Goal: Information Seeking & Learning: Learn about a topic

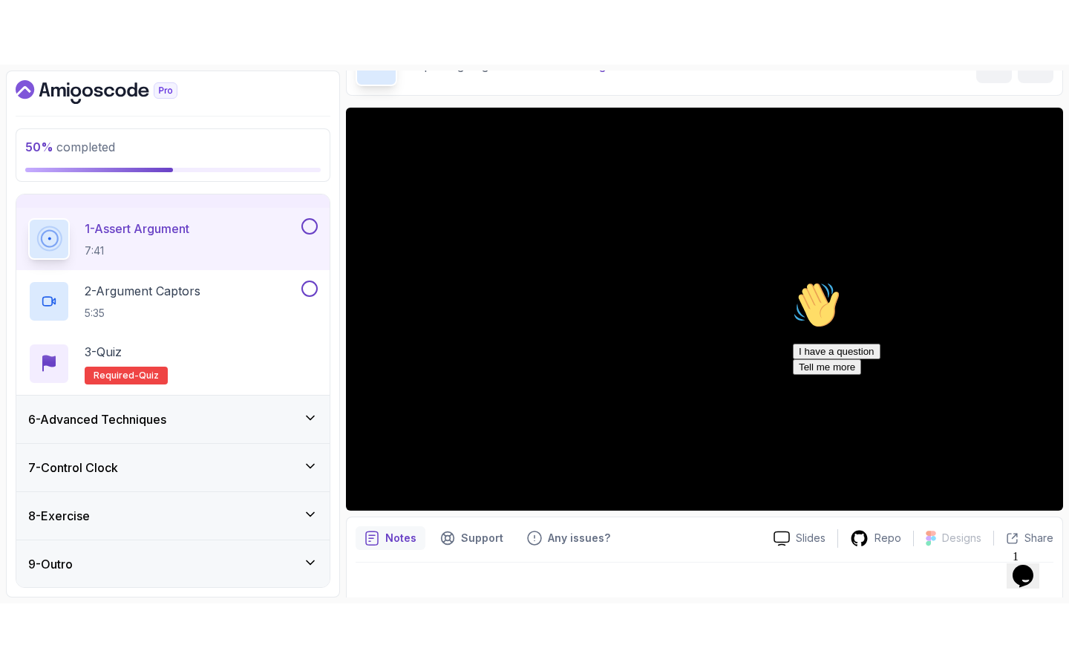
scroll to position [105, 0]
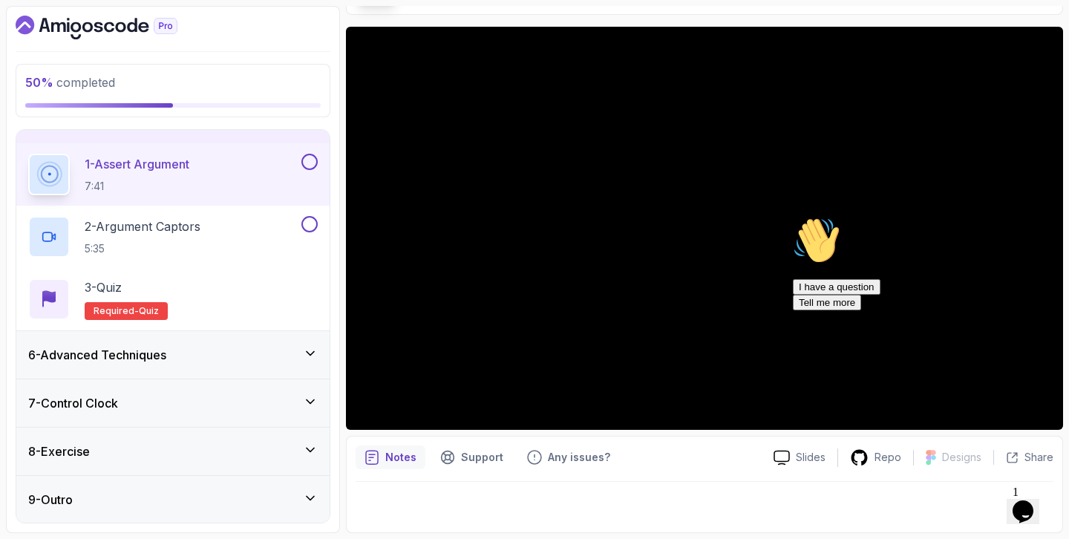
click at [793, 217] on icon "Chat attention grabber" at bounding box center [793, 217] width 0 height 0
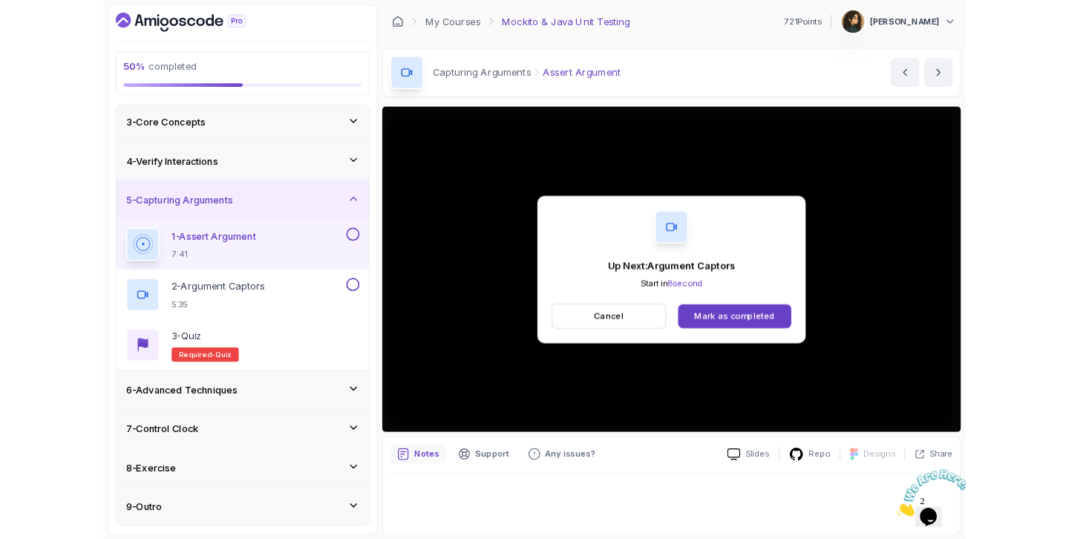
scroll to position [227, 0]
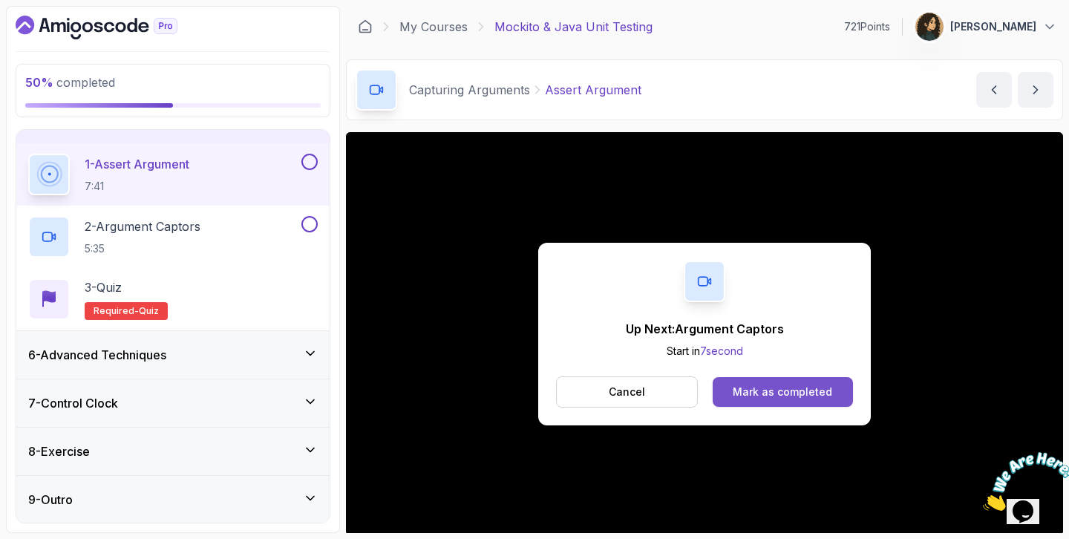
click at [828, 399] on button "Mark as completed" at bounding box center [783, 392] width 140 height 30
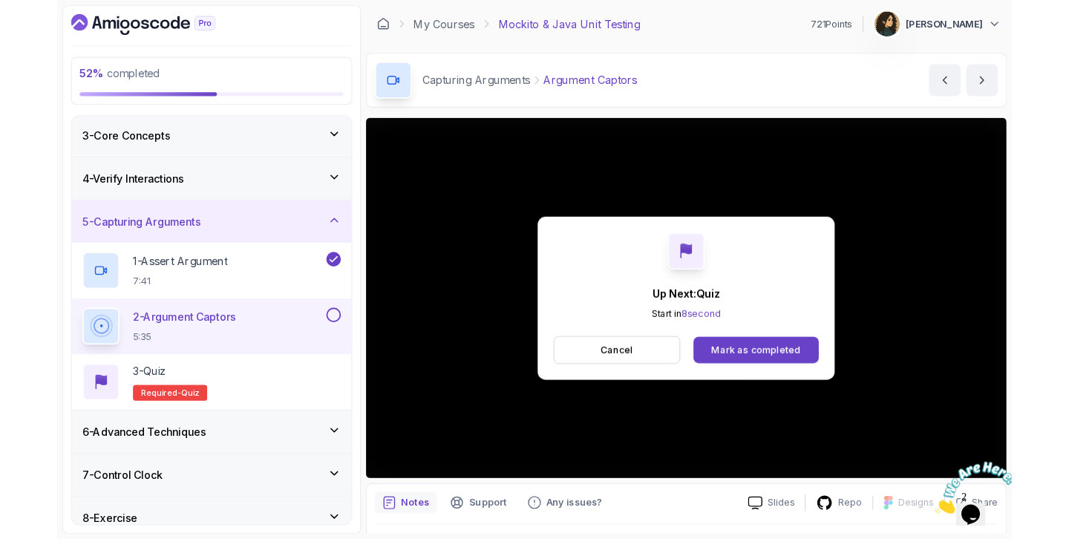
scroll to position [227, 0]
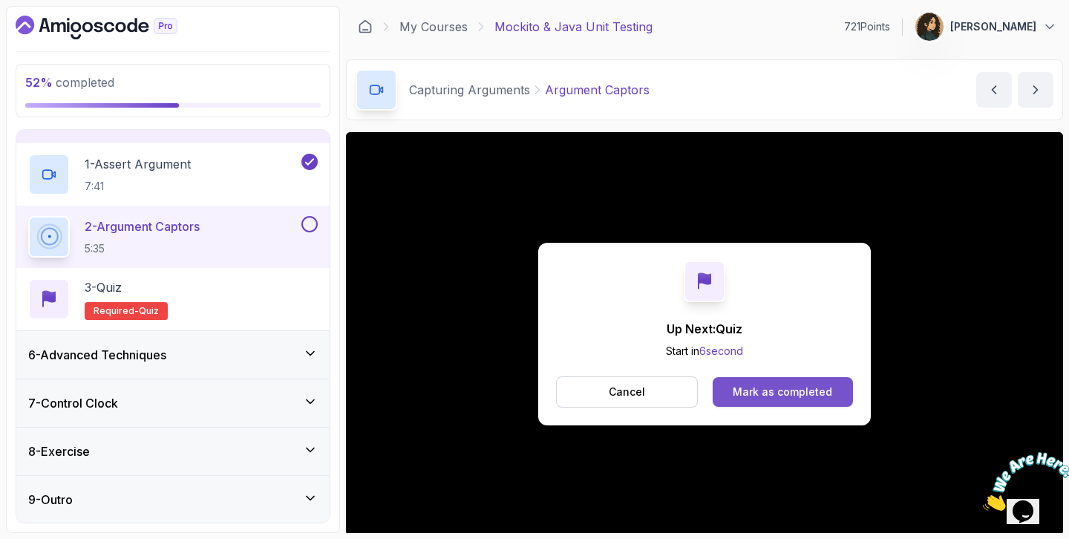
click at [748, 386] on div "Mark as completed" at bounding box center [782, 391] width 99 height 15
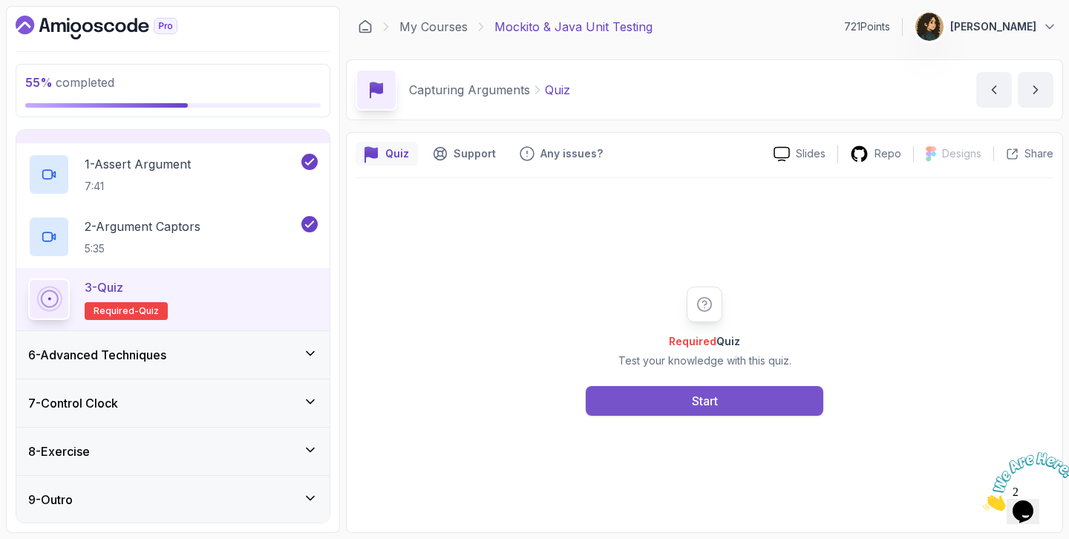
click at [687, 409] on button "Start" at bounding box center [705, 401] width 238 height 30
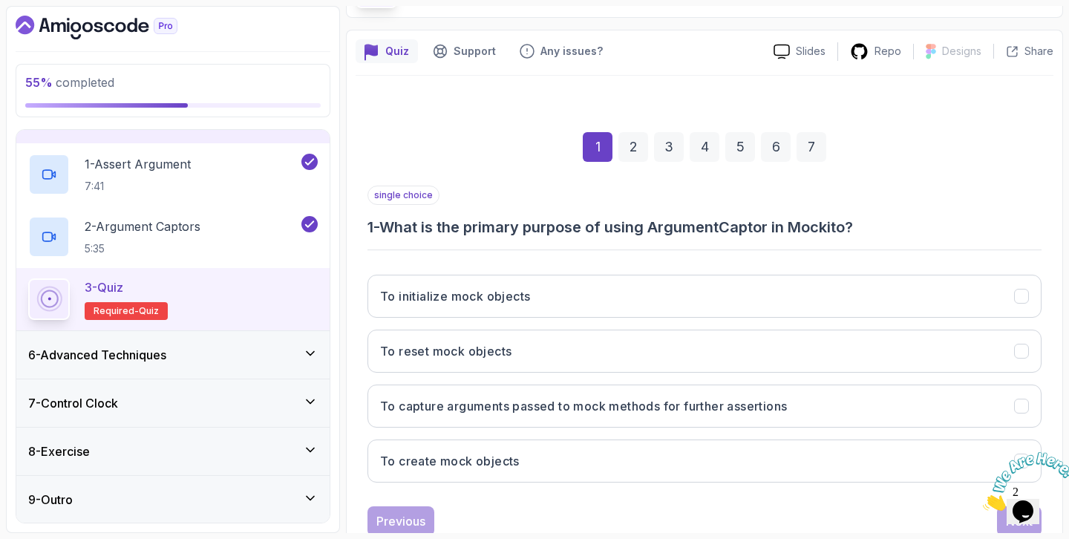
scroll to position [124, 0]
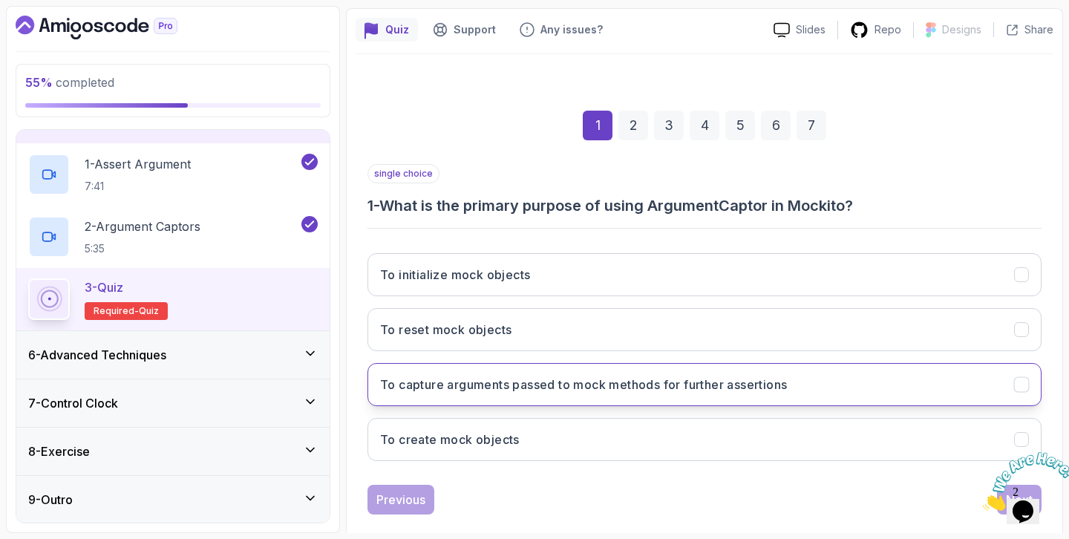
click at [606, 397] on button "To capture arguments passed to mock methods for further assertions" at bounding box center [704, 384] width 674 height 43
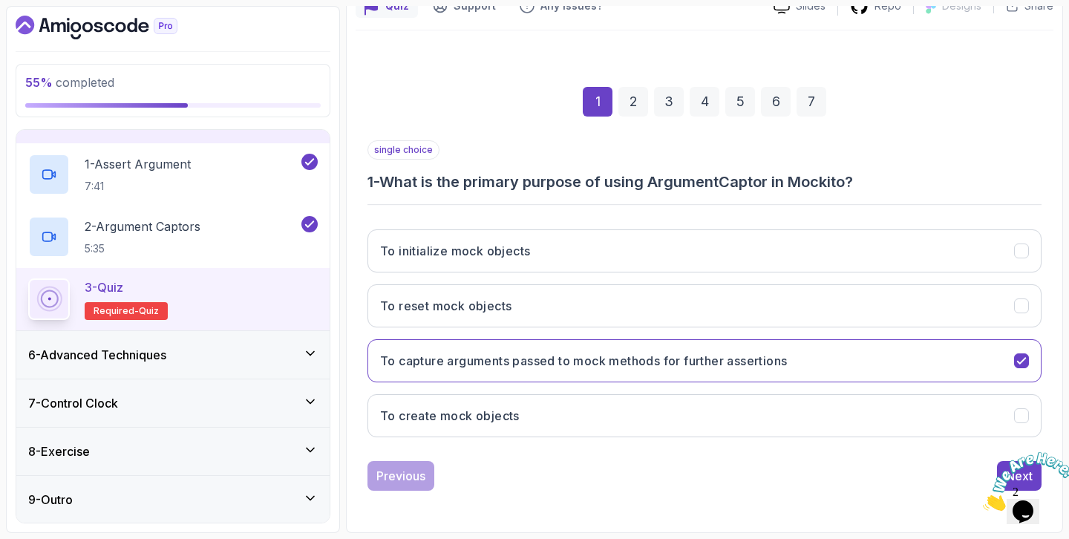
click at [983, 500] on icon "Close" at bounding box center [983, 506] width 0 height 13
click at [1012, 470] on div "Next" at bounding box center [1019, 476] width 27 height 18
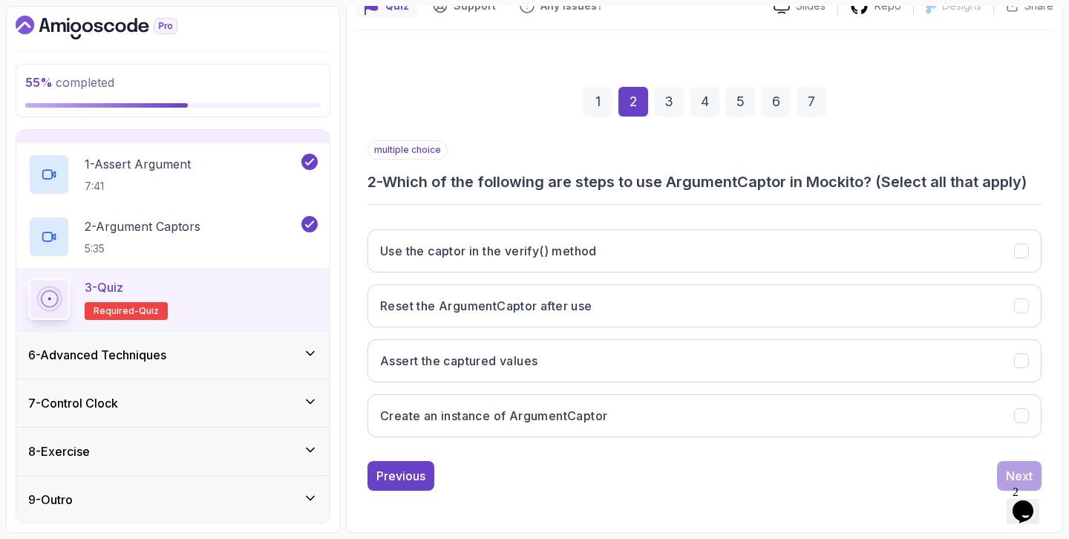
click at [1026, 503] on icon "Chat widget" at bounding box center [1022, 511] width 21 height 22
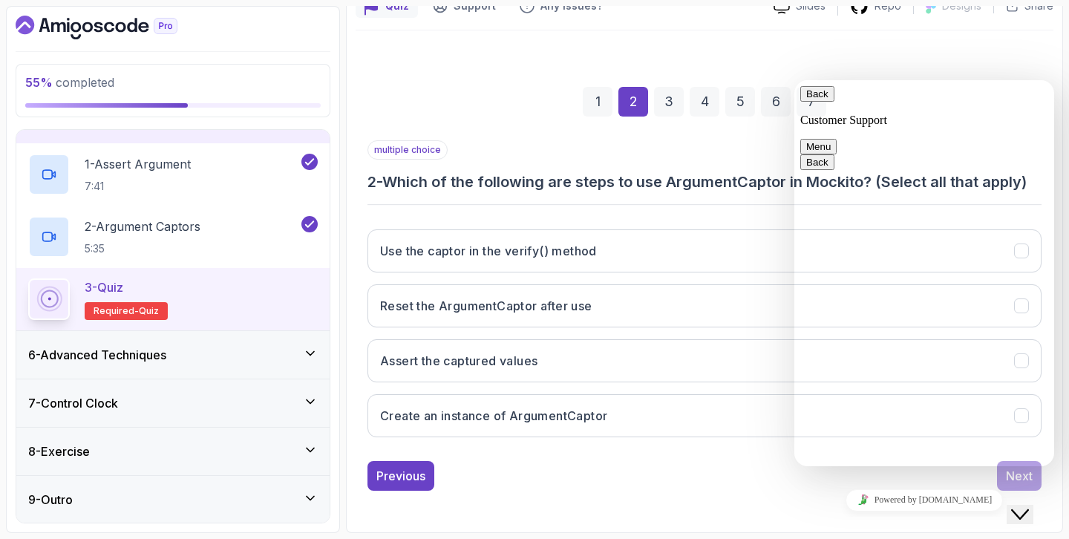
click at [1026, 509] on icon "Chat widget" at bounding box center [1020, 514] width 18 height 10
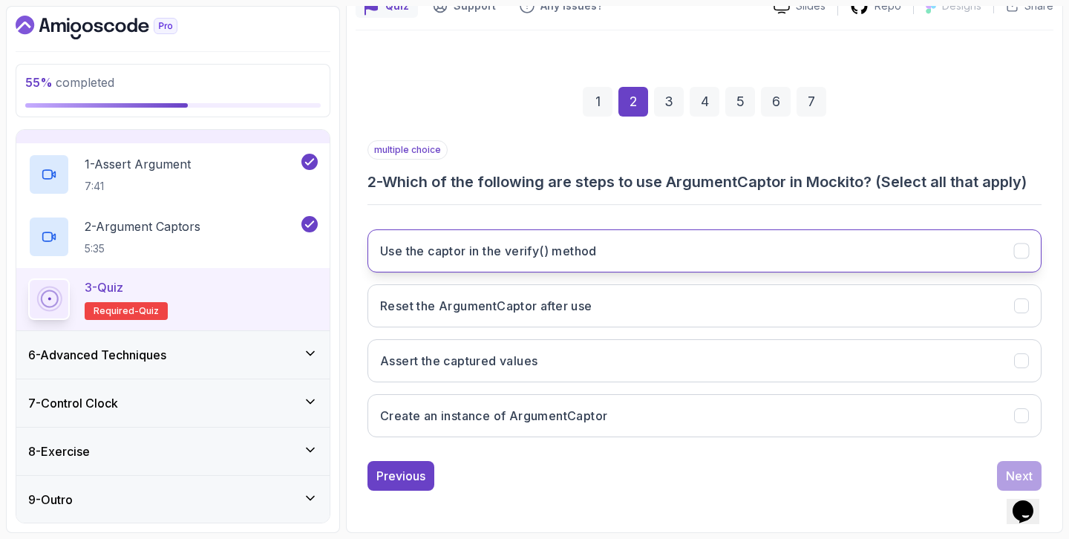
click at [879, 252] on button "Use the captor in the verify() method" at bounding box center [704, 250] width 674 height 43
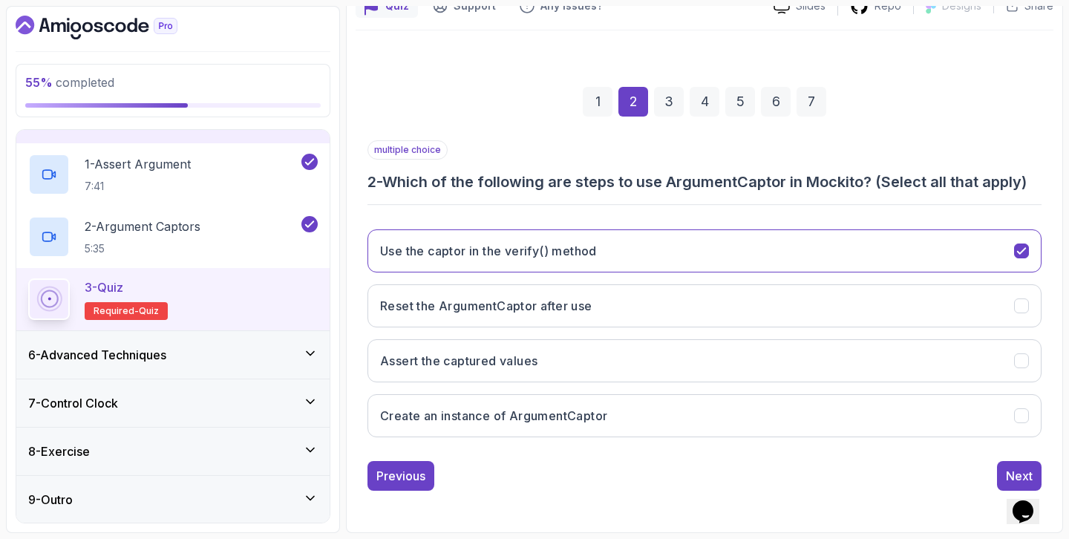
click at [886, 274] on div "Use the captor in the verify() method Reset the ArgumentCaptor after use Assert…" at bounding box center [704, 333] width 674 height 232
click at [879, 289] on button "Reset the ArgumentCaptor after use" at bounding box center [704, 305] width 674 height 43
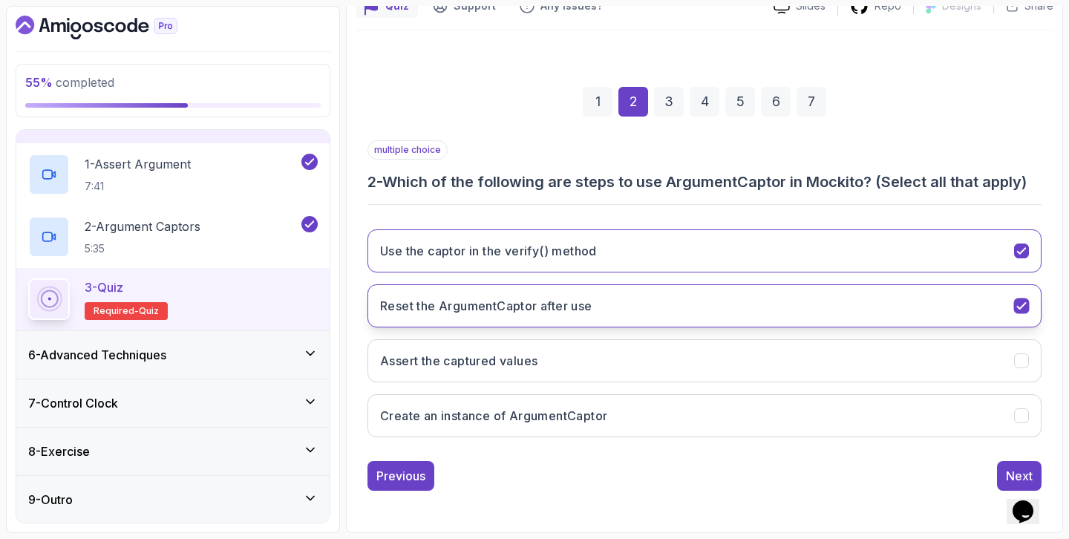
click at [877, 285] on button "Reset the ArgumentCaptor after use" at bounding box center [704, 305] width 674 height 43
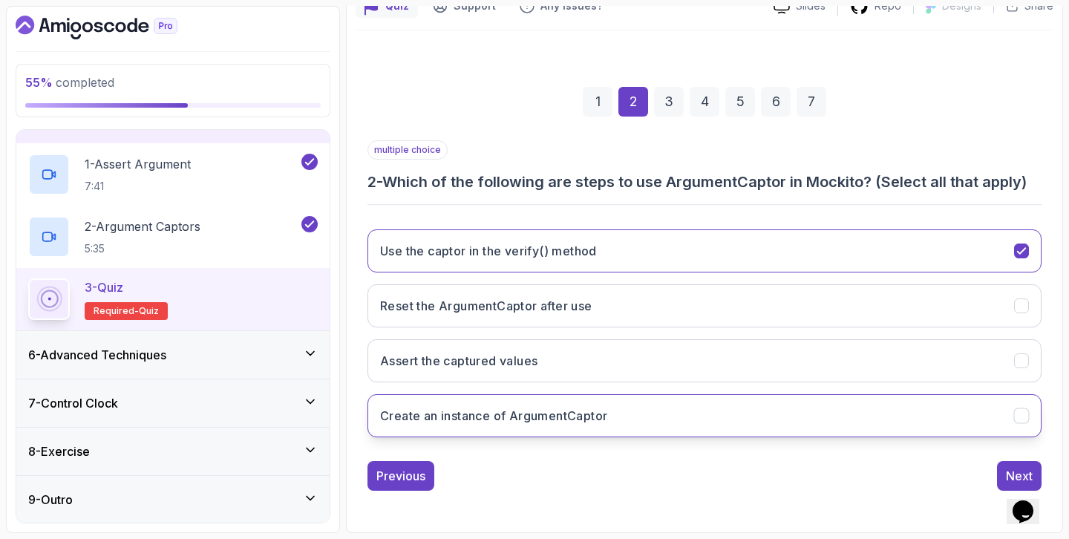
click at [788, 405] on button "Create an instance of ArgumentCaptor" at bounding box center [704, 415] width 674 height 43
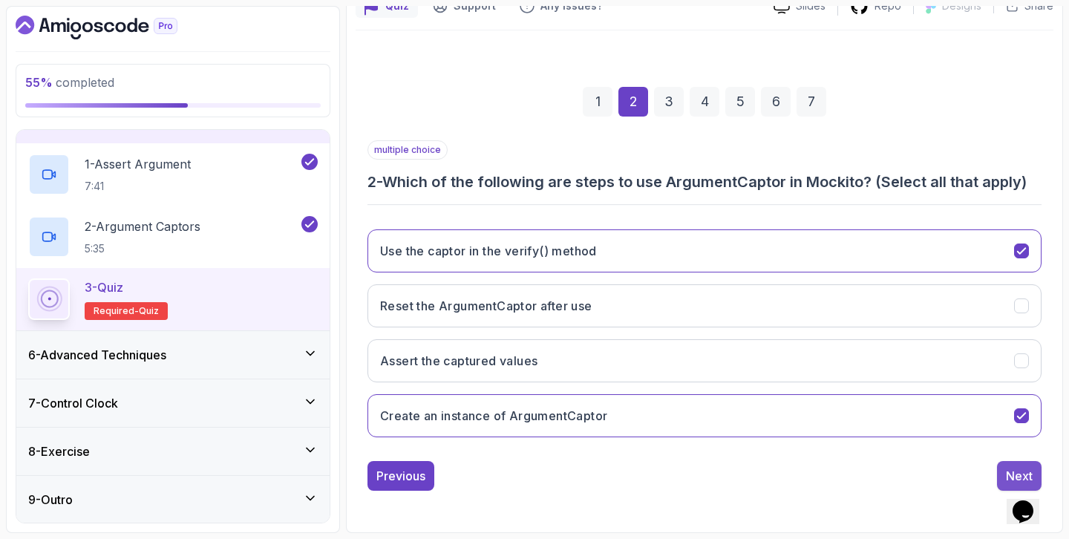
click at [1009, 473] on div "Next" at bounding box center [1019, 476] width 27 height 18
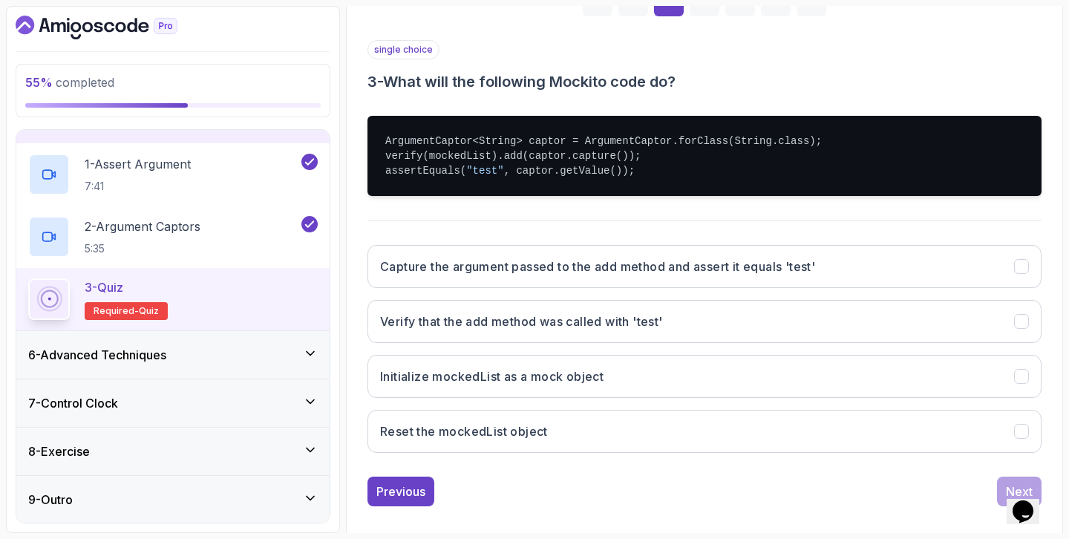
scroll to position [264, 0]
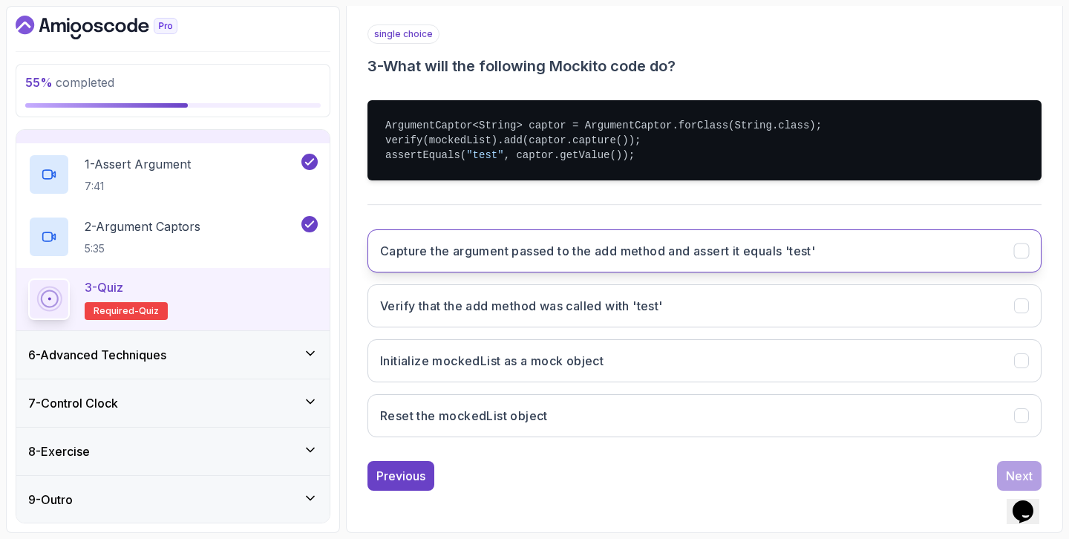
click at [618, 262] on button "Capture the argument passed to the add method and assert it equals 'test'" at bounding box center [704, 250] width 674 height 43
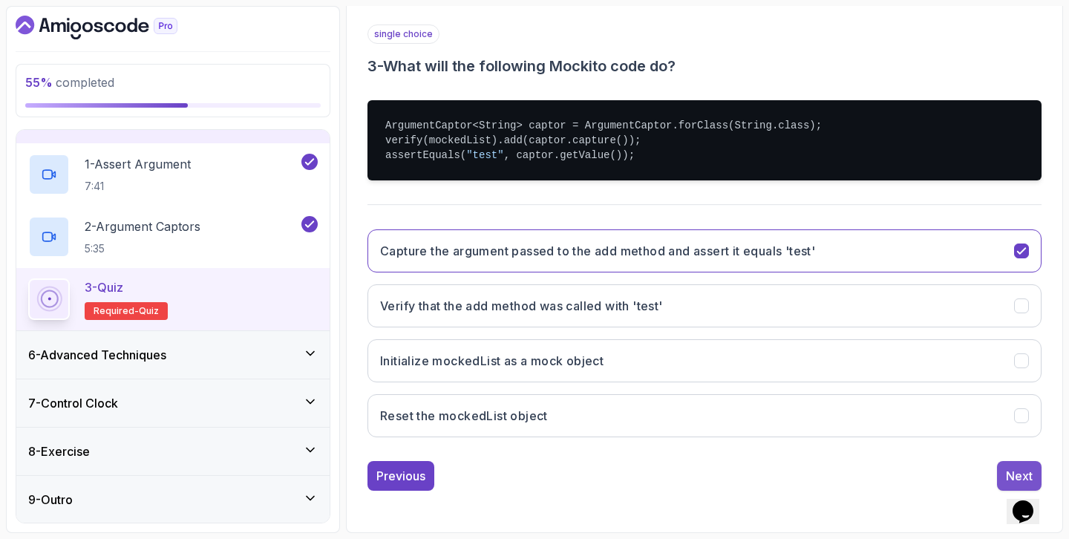
click at [1018, 467] on div "Next" at bounding box center [1019, 476] width 27 height 18
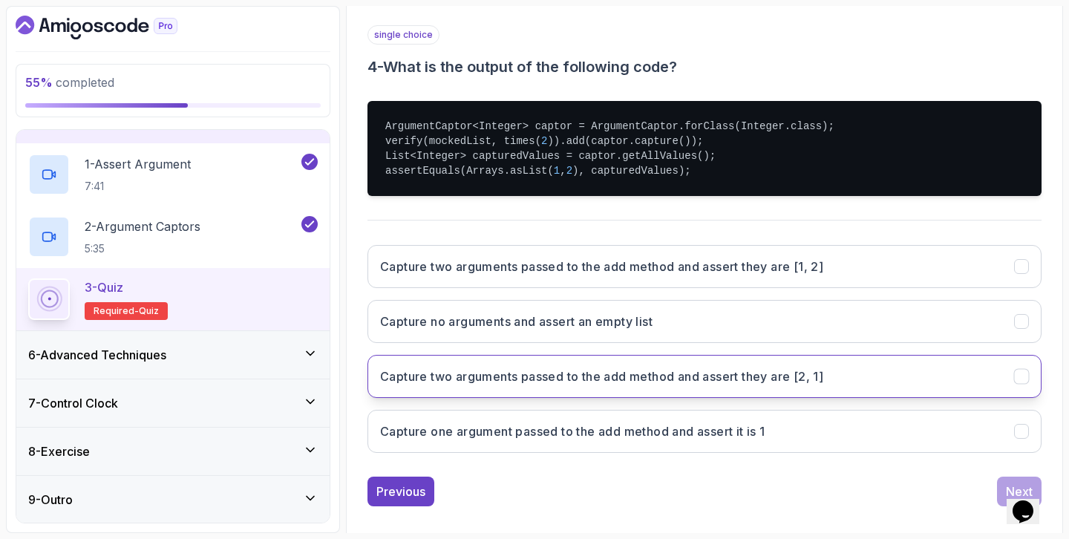
scroll to position [257, 0]
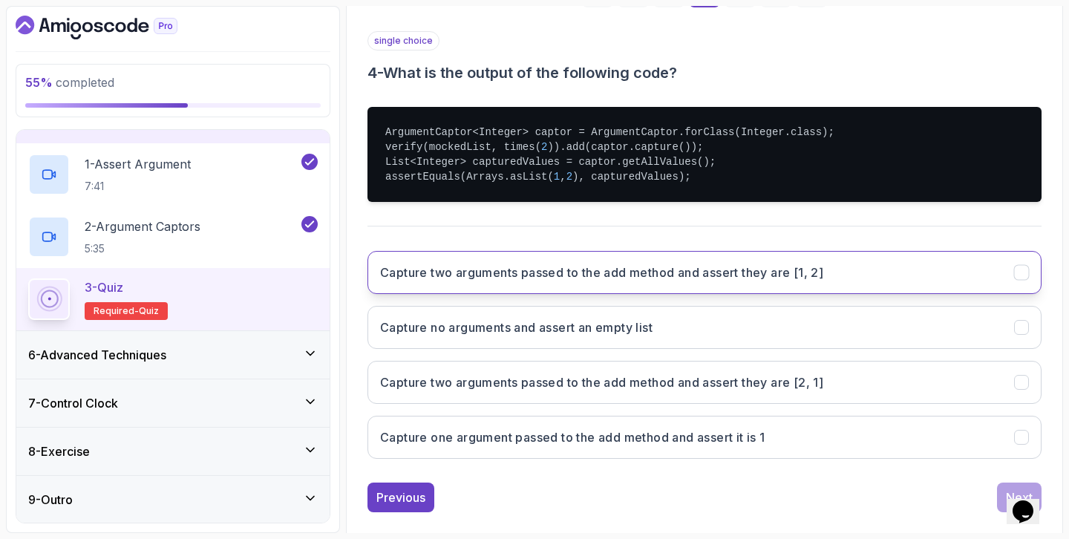
click at [919, 278] on button "Capture two arguments passed to the add method and assert they are [1, 2]" at bounding box center [704, 272] width 674 height 43
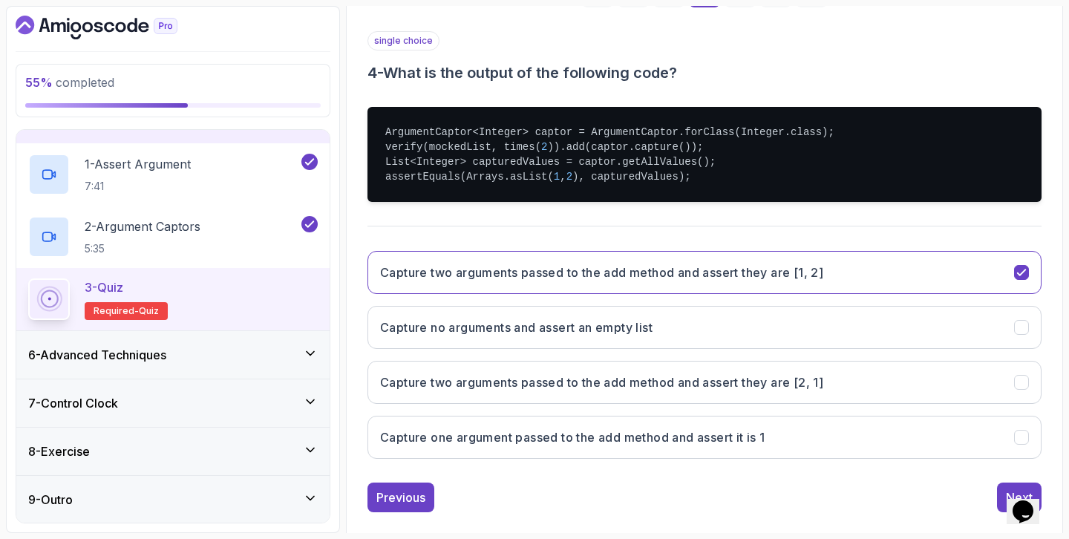
scroll to position [278, 0]
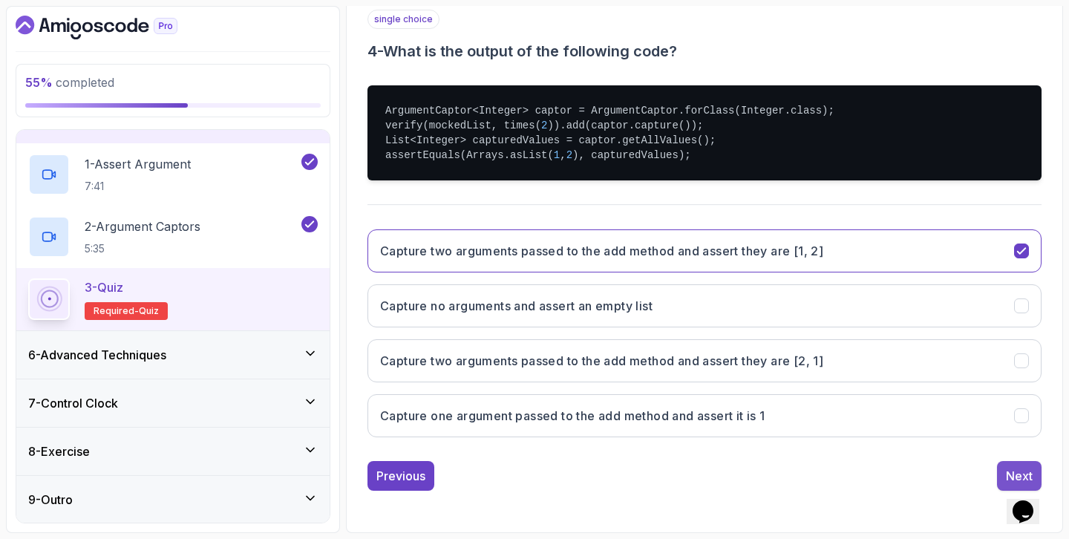
click at [1027, 466] on button "Next" at bounding box center [1019, 476] width 45 height 30
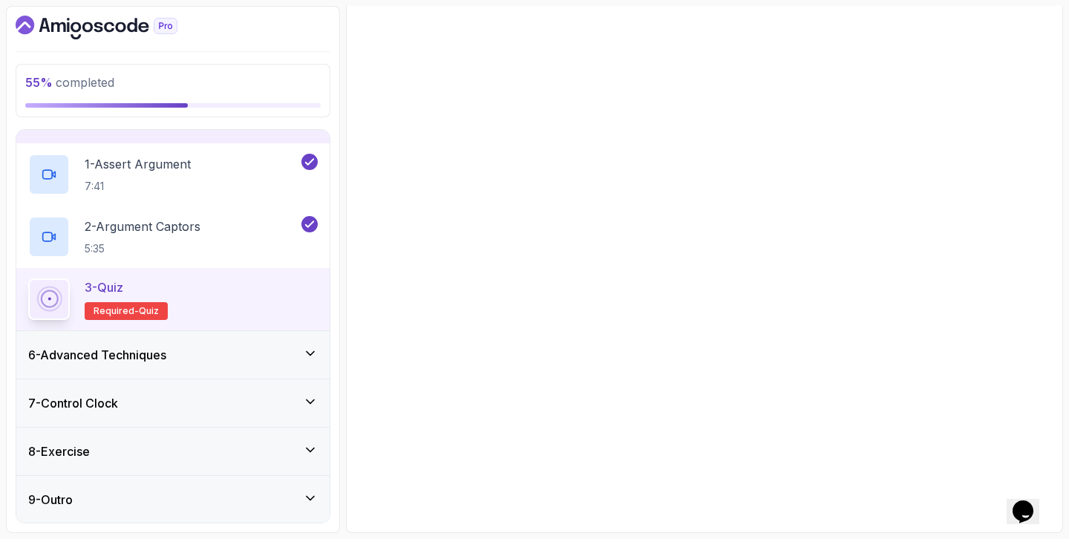
scroll to position [264, 0]
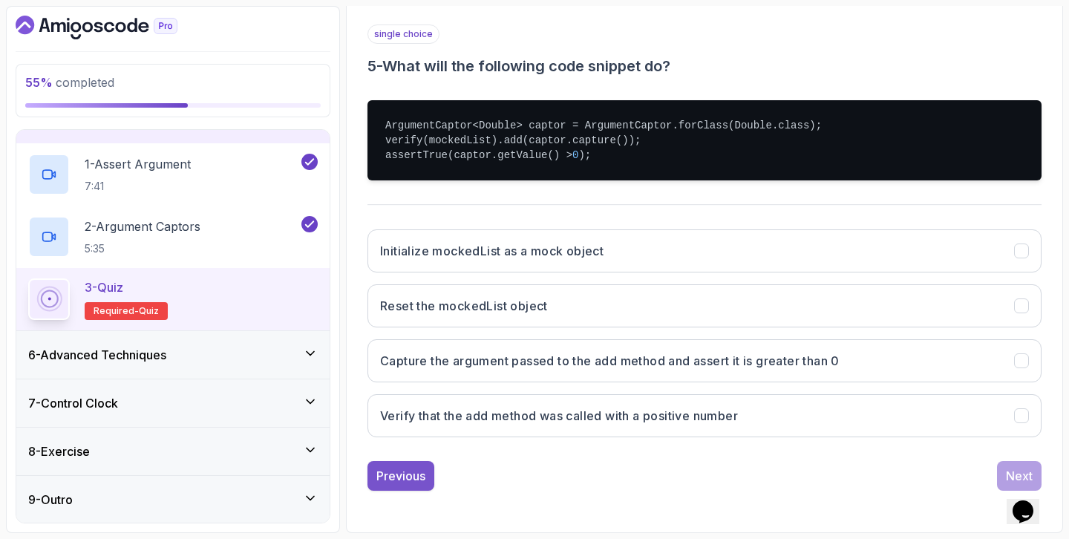
click at [411, 465] on button "Previous" at bounding box center [400, 476] width 67 height 30
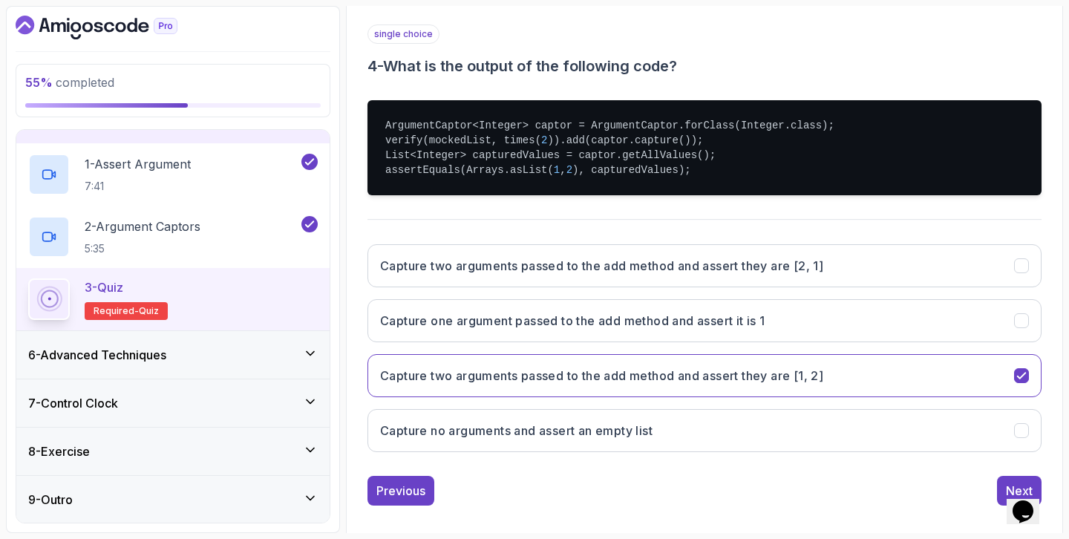
scroll to position [278, 0]
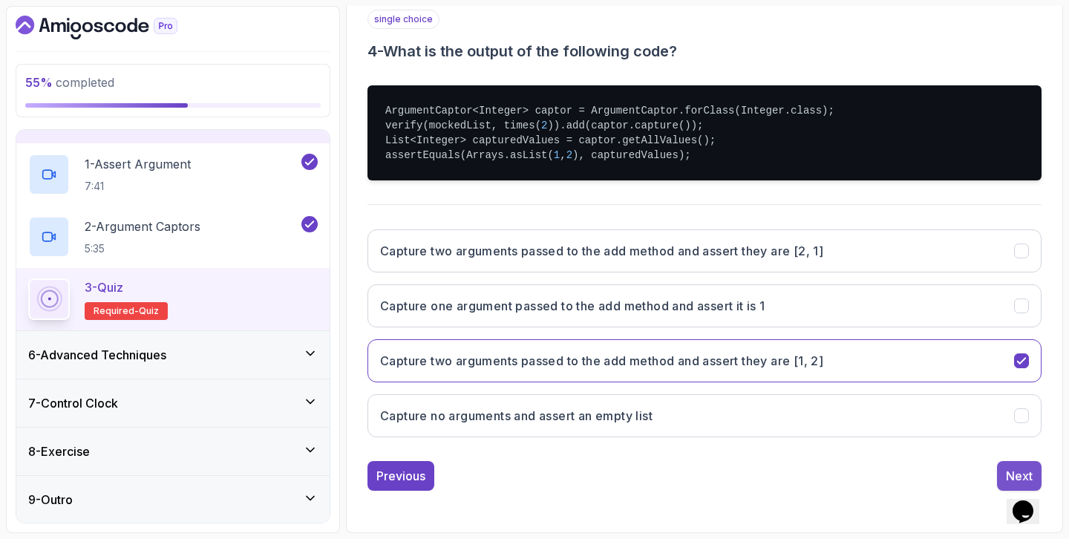
click at [1027, 477] on div "Next" at bounding box center [1019, 476] width 27 height 18
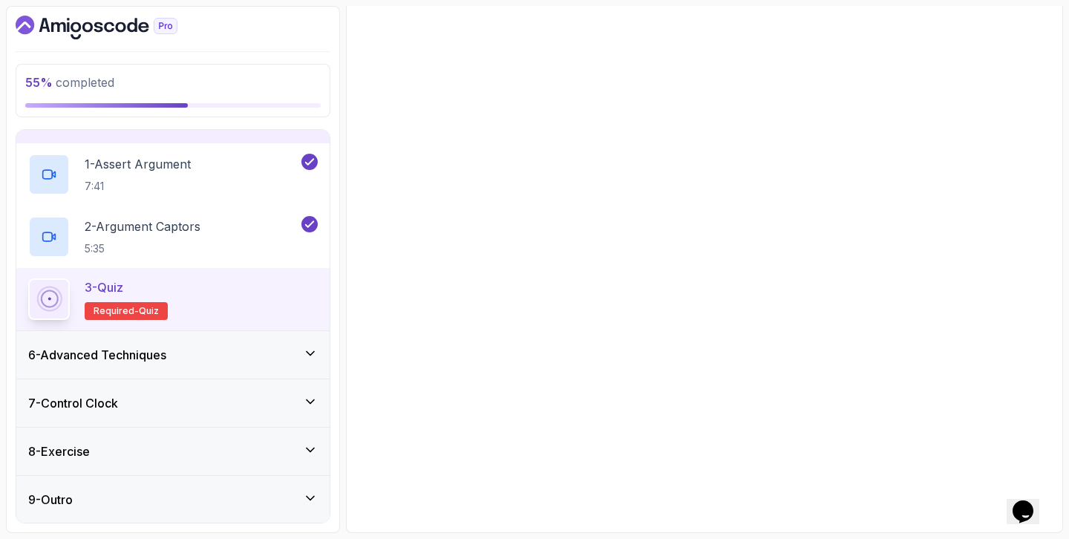
scroll to position [264, 0]
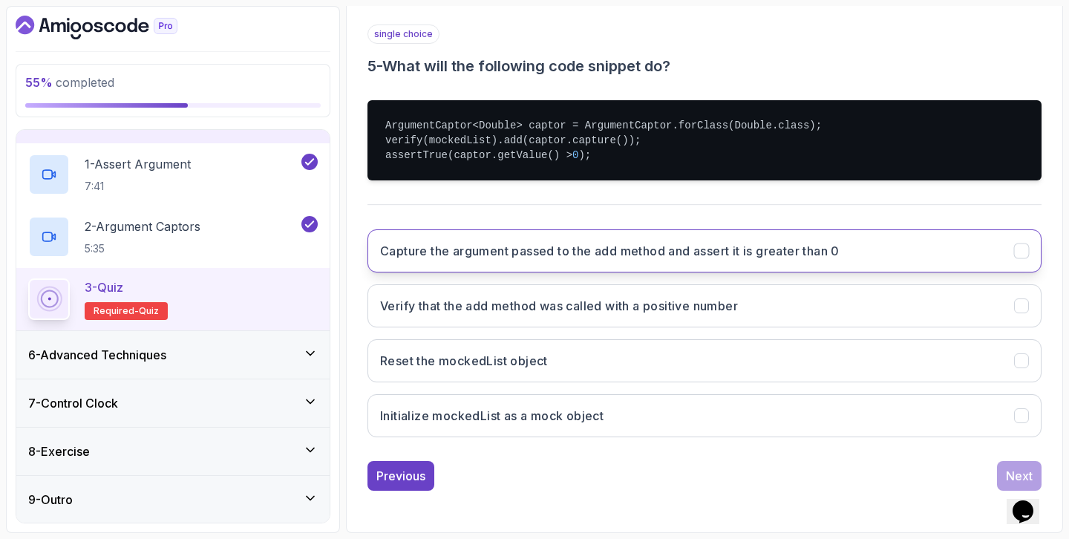
click at [725, 254] on h3 "Capture the argument passed to the add method and assert it is greater than 0" at bounding box center [609, 251] width 459 height 18
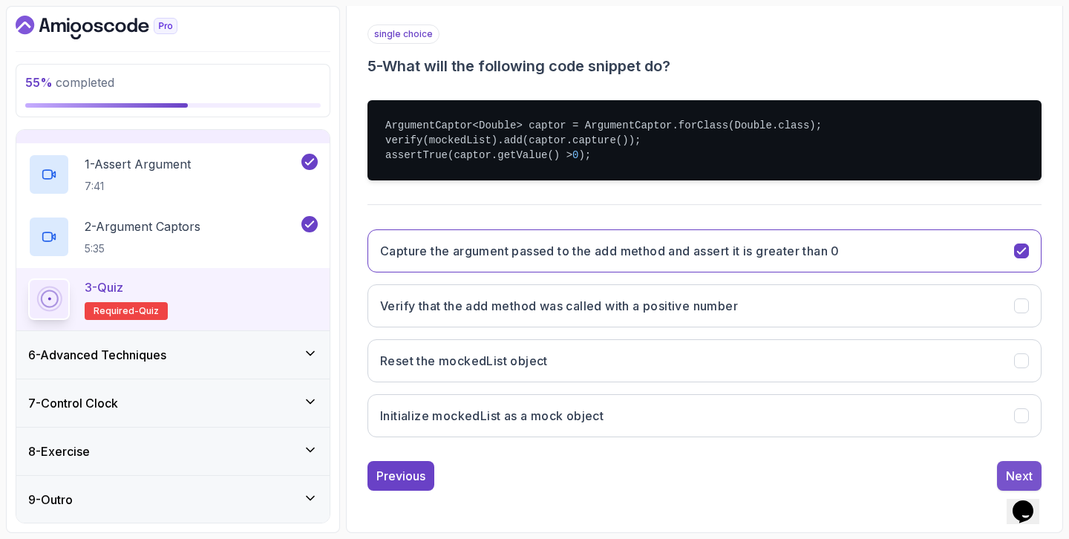
click at [1017, 461] on button "Next" at bounding box center [1019, 476] width 45 height 30
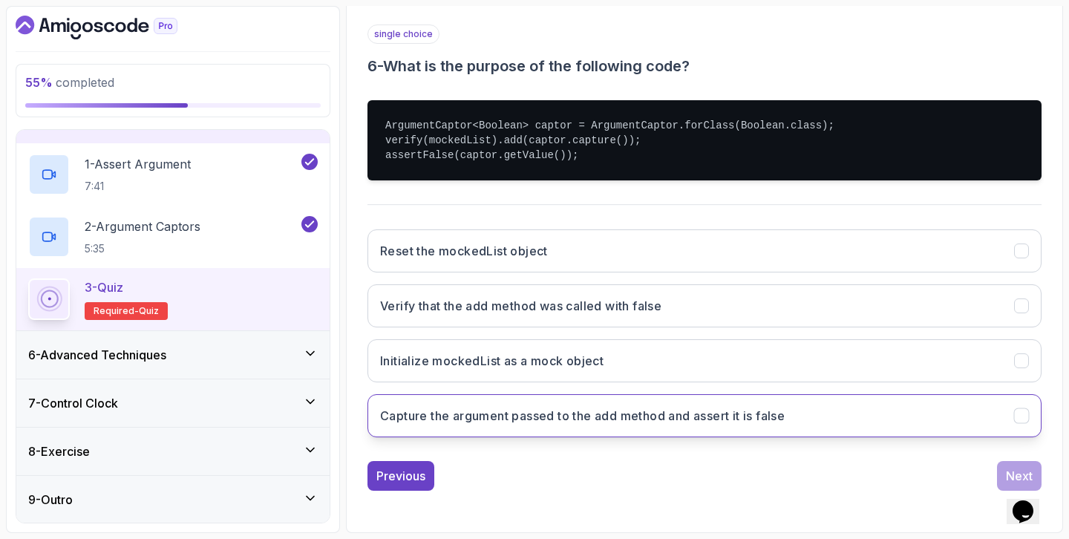
click at [744, 416] on h3 "Capture the argument passed to the add method and assert it is false" at bounding box center [582, 416] width 405 height 18
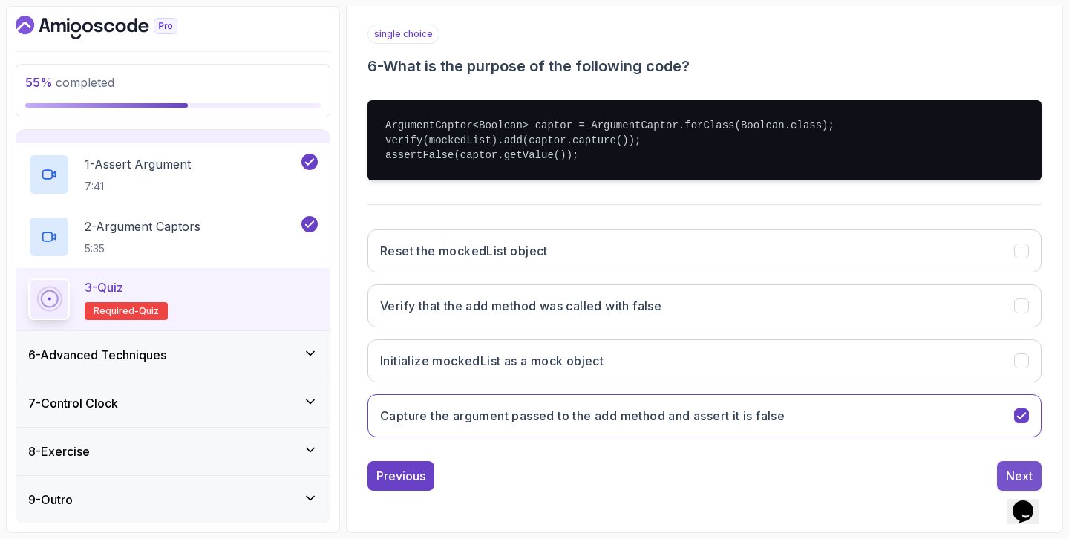
click at [1035, 471] on button "Next" at bounding box center [1019, 476] width 45 height 30
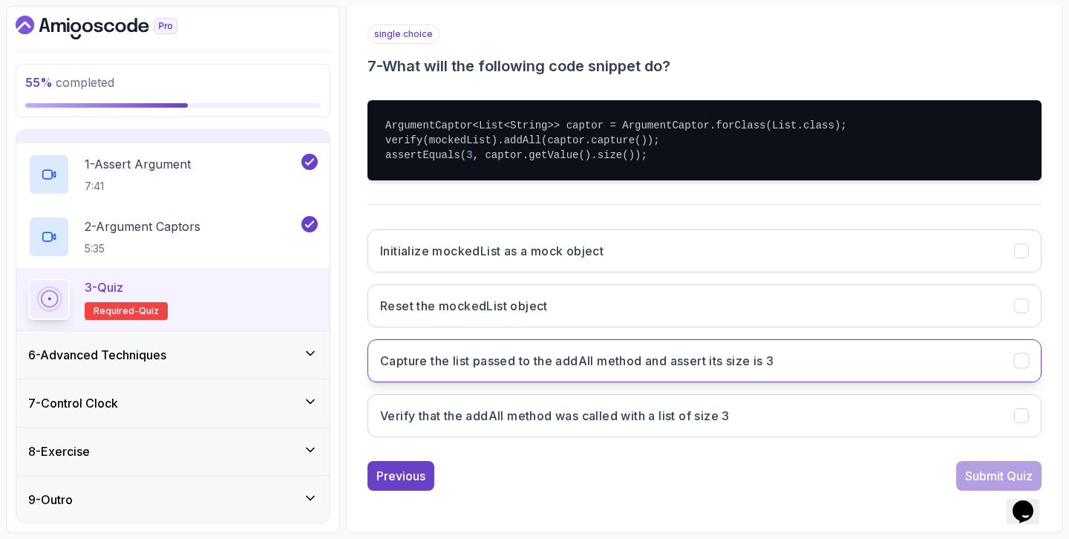
click at [759, 367] on h3 "Capture the list passed to the addAll method and assert its size is 3" at bounding box center [577, 361] width 394 height 18
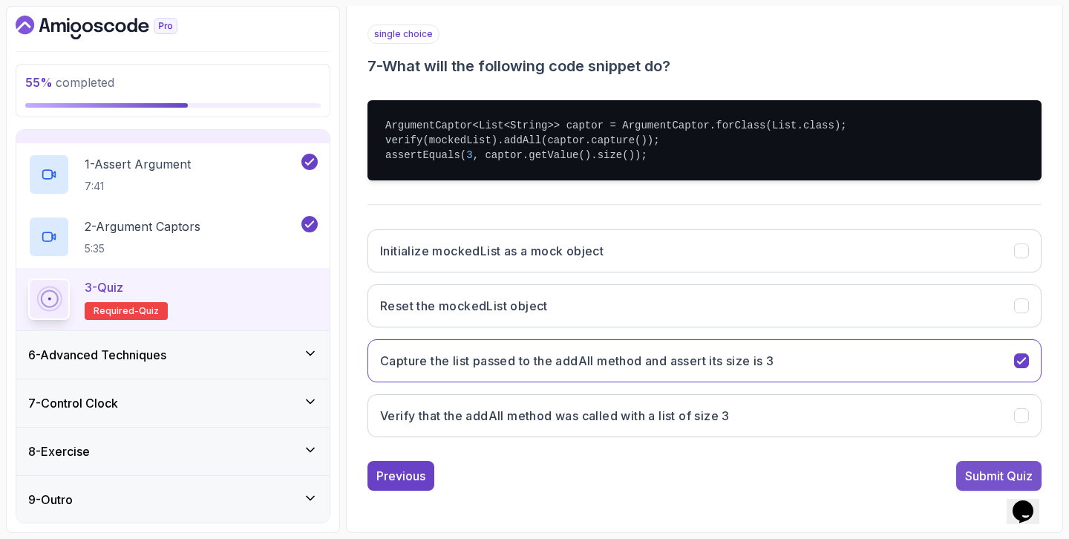
click at [984, 480] on div "Submit Quiz" at bounding box center [999, 476] width 68 height 18
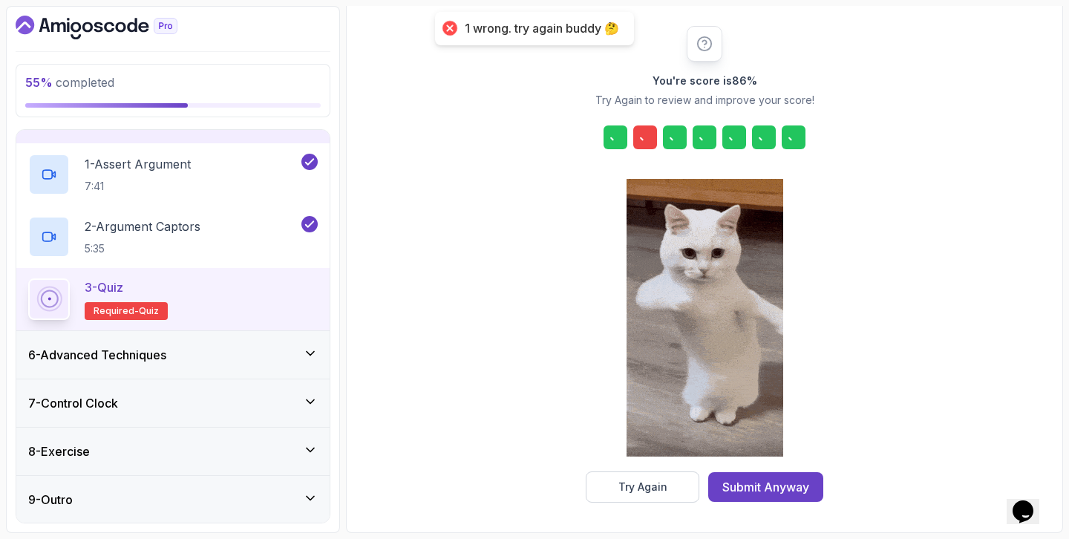
scroll to position [173, 0]
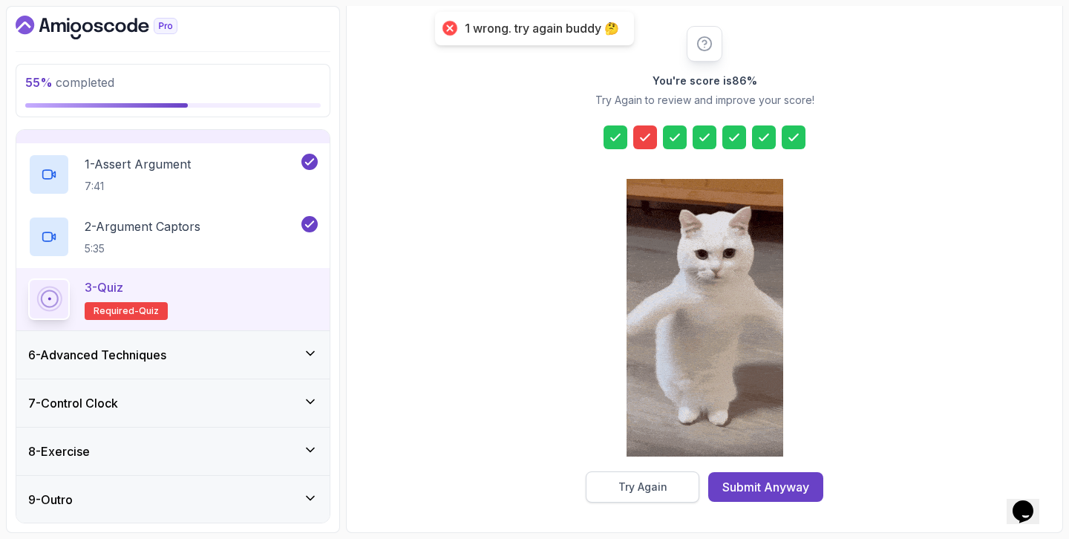
click at [649, 494] on button "Try Again" at bounding box center [643, 486] width 114 height 31
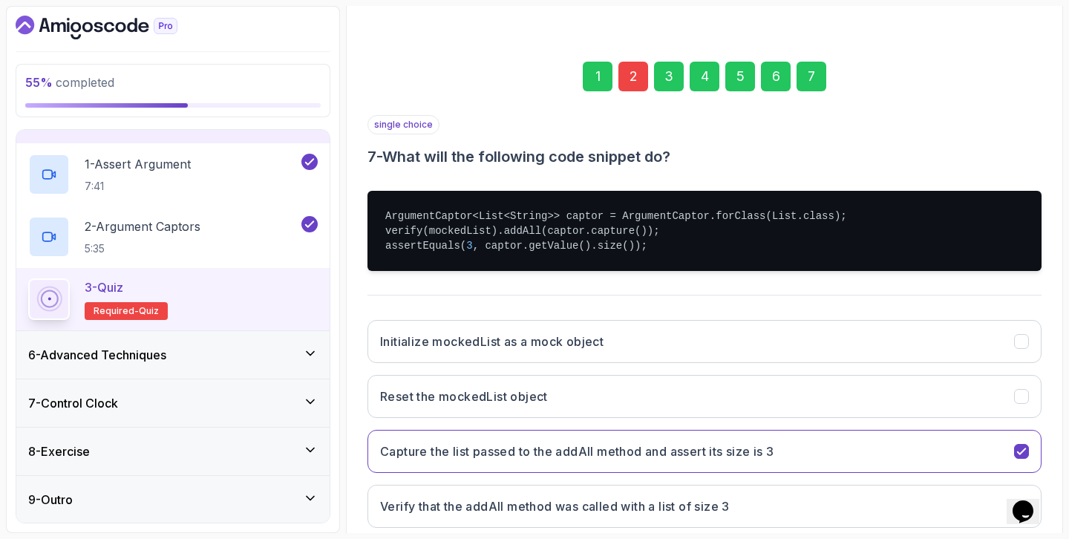
click at [642, 73] on div "2" at bounding box center [633, 77] width 30 height 30
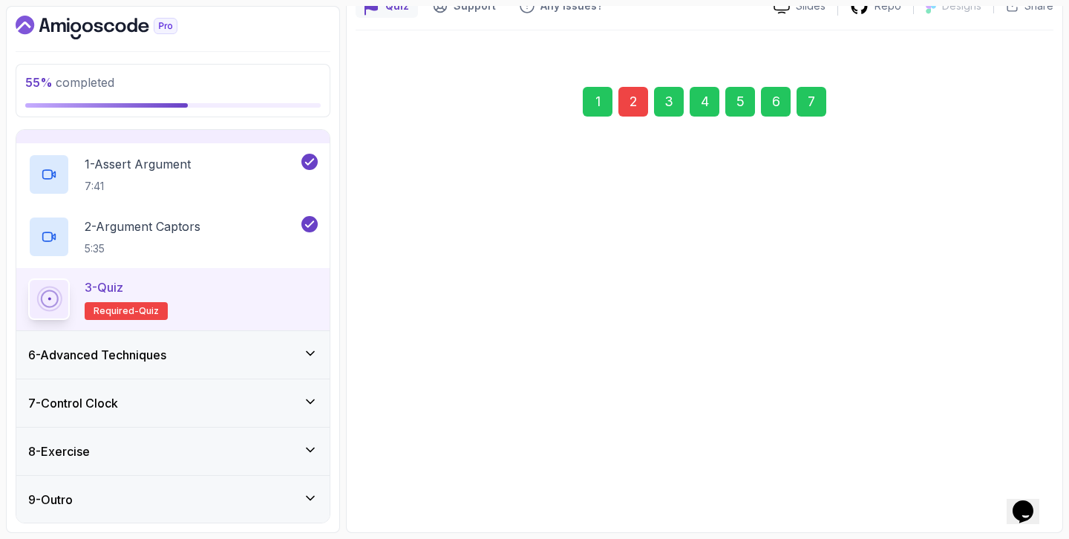
scroll to position [148, 0]
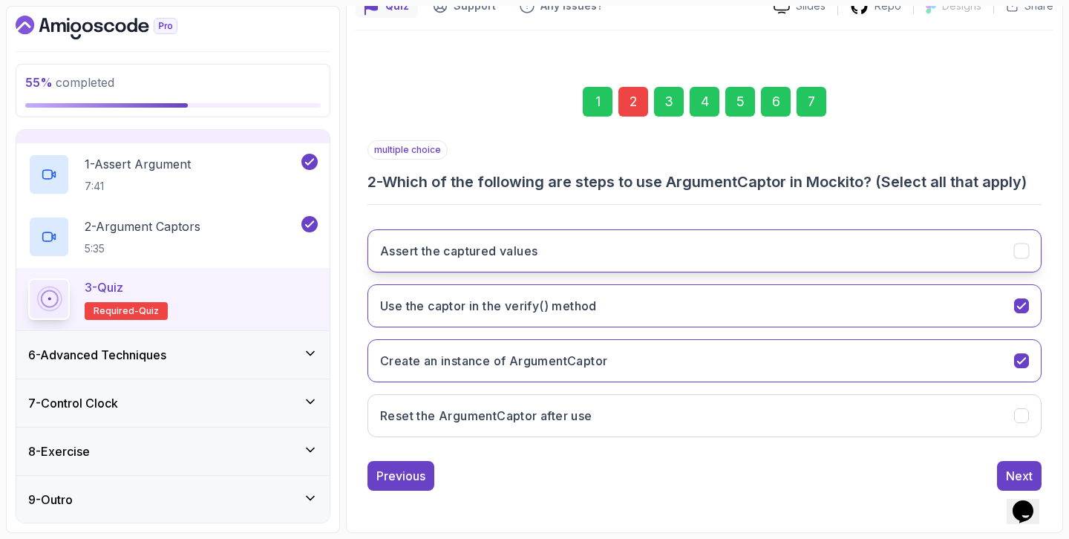
click at [595, 254] on button "Assert the captured values" at bounding box center [704, 250] width 674 height 43
click at [798, 100] on div "7" at bounding box center [811, 102] width 30 height 30
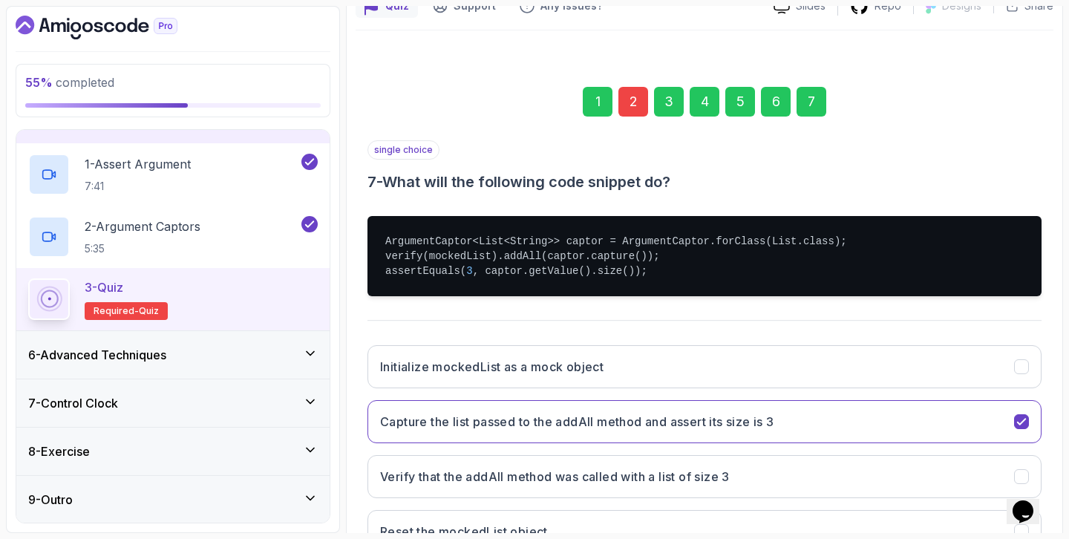
click at [624, 92] on div "2" at bounding box center [633, 102] width 30 height 30
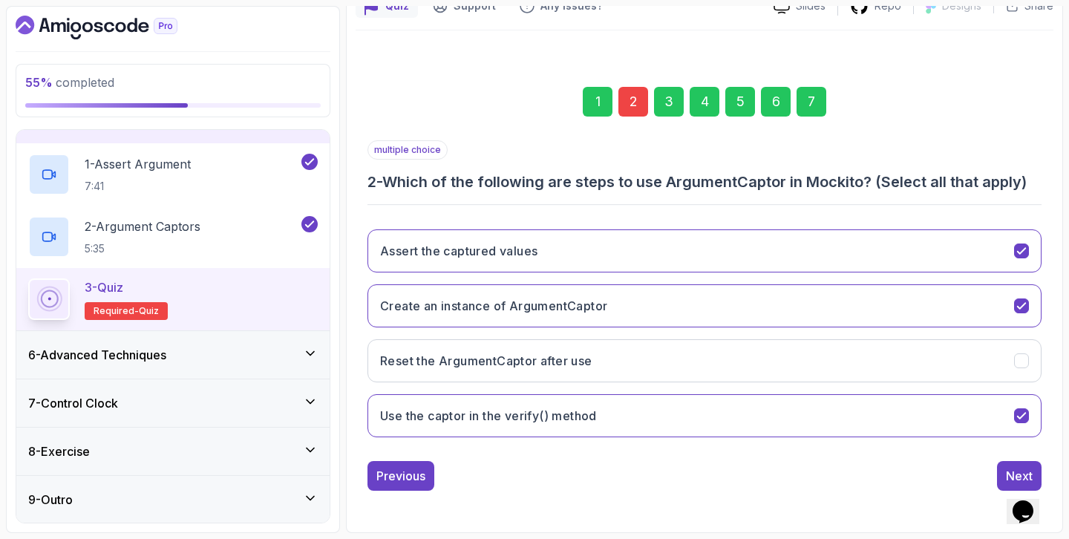
click at [814, 110] on div "7" at bounding box center [811, 102] width 30 height 30
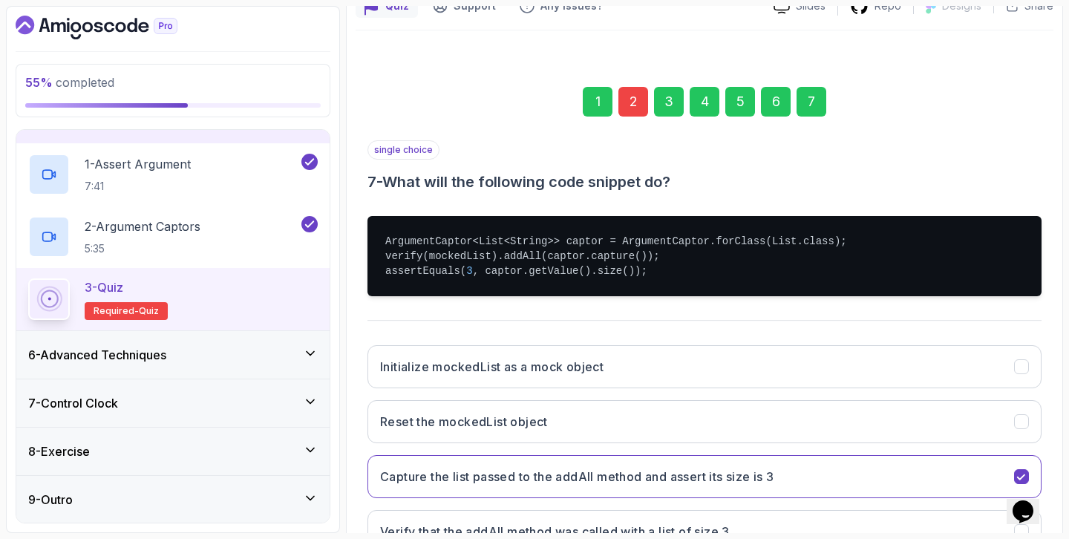
scroll to position [264, 0]
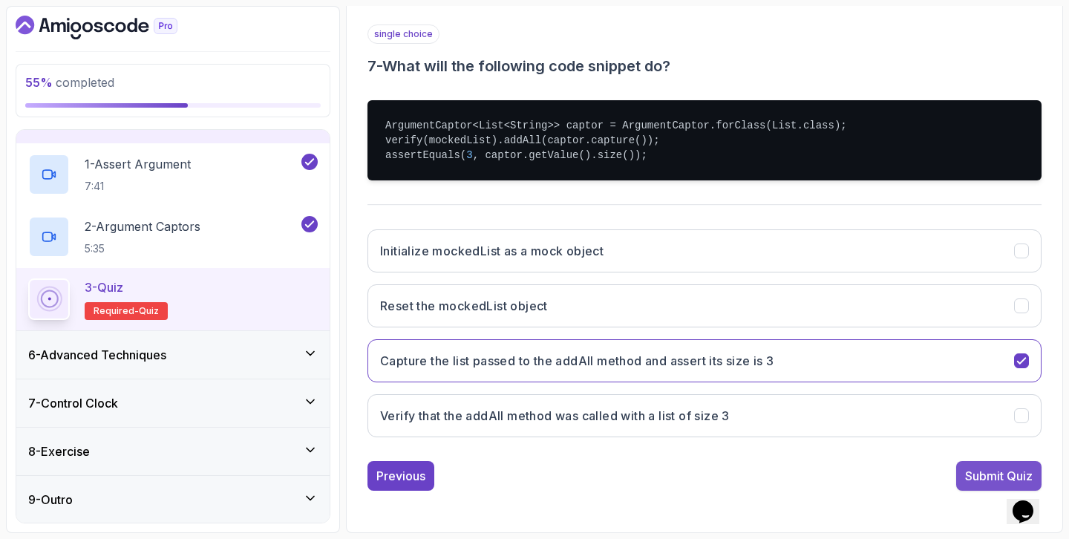
click at [986, 480] on div "Submit Quiz" at bounding box center [999, 476] width 68 height 18
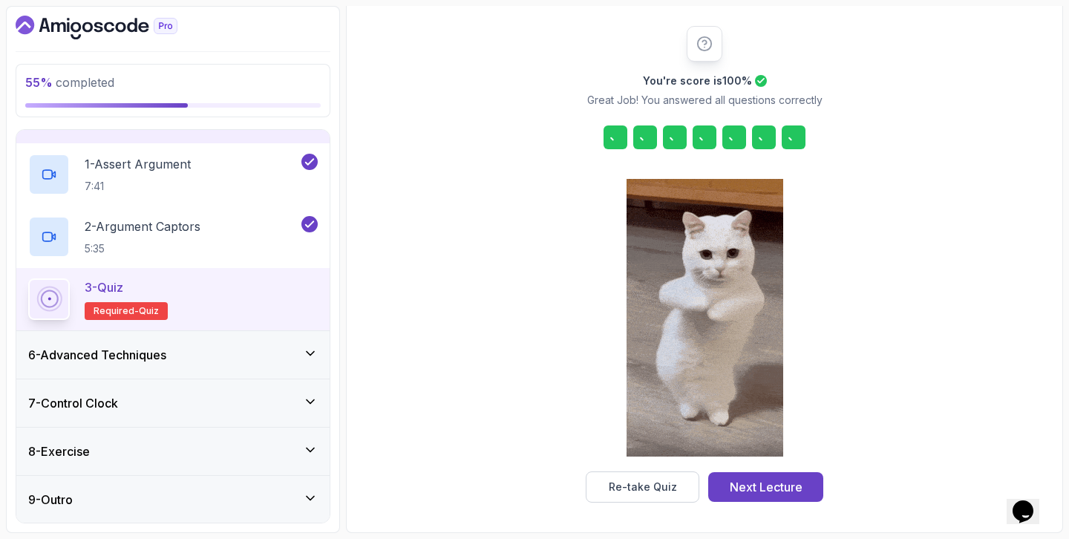
scroll to position [173, 0]
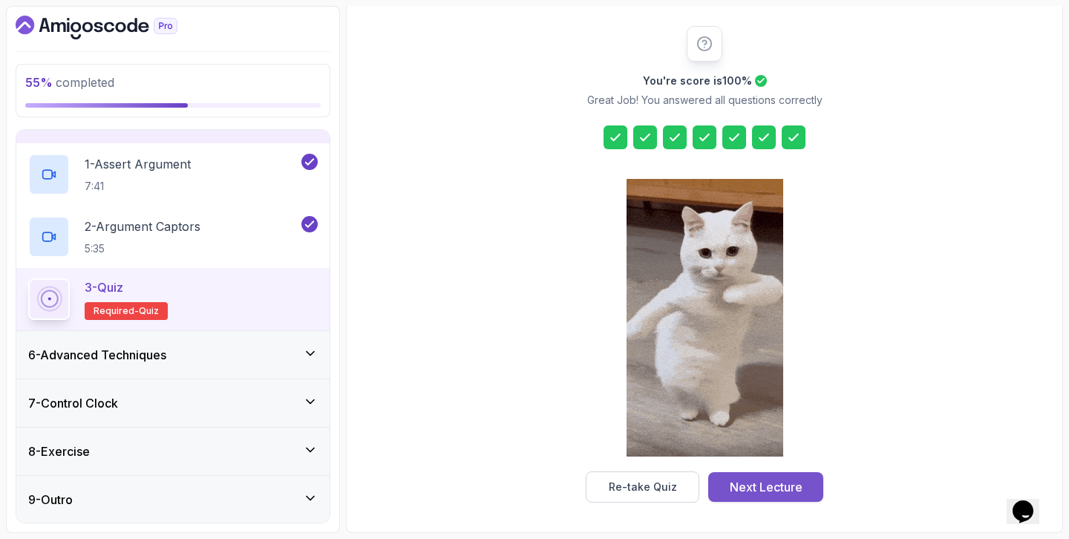
click at [785, 486] on div "Next Lecture" at bounding box center [766, 487] width 73 height 18
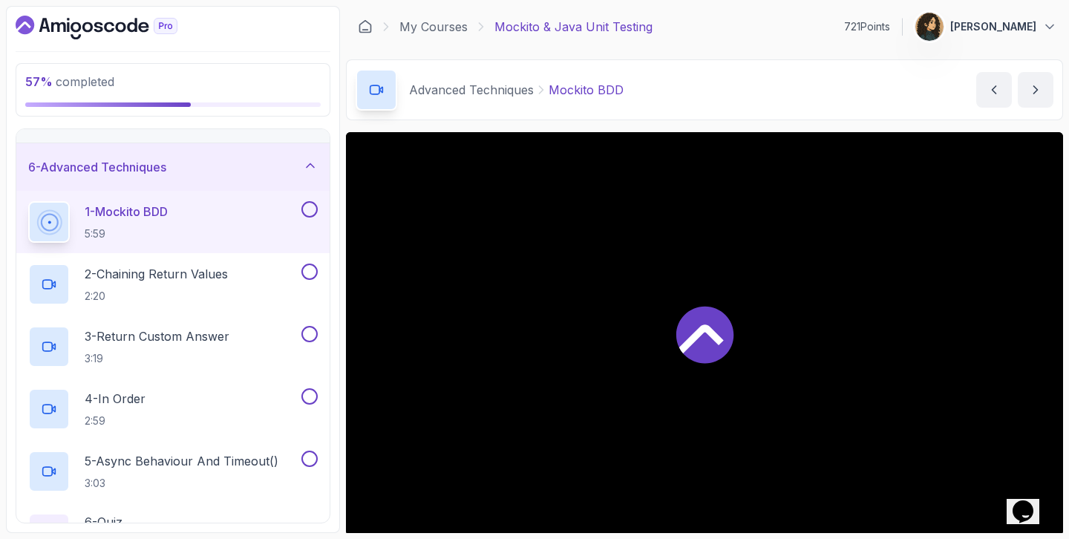
click at [574, 360] on div at bounding box center [704, 333] width 717 height 403
